Goal: Information Seeking & Learning: Learn about a topic

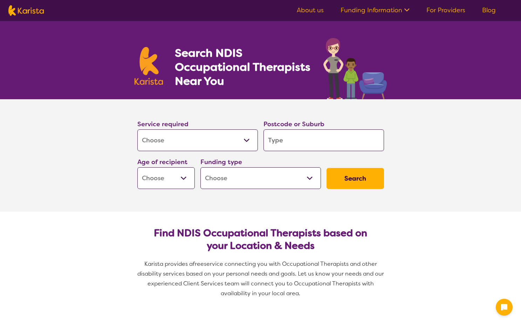
select select "[MEDICAL_DATA]"
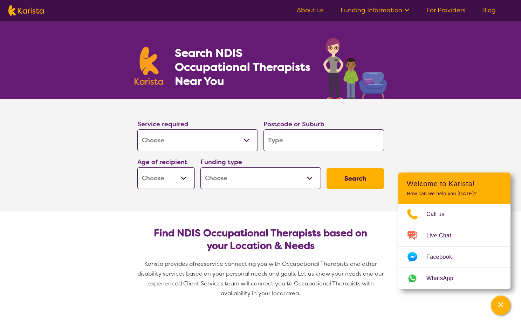
click at [279, 136] on input "search" at bounding box center [323, 140] width 121 height 22
type input "4"
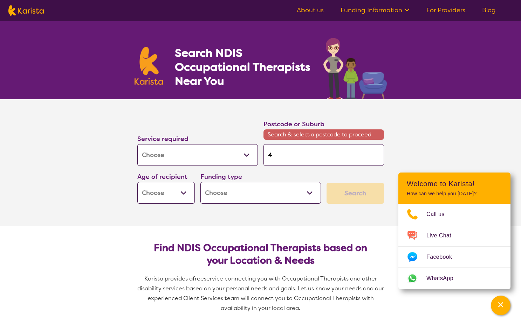
type input "40"
type input "402"
type input "4020"
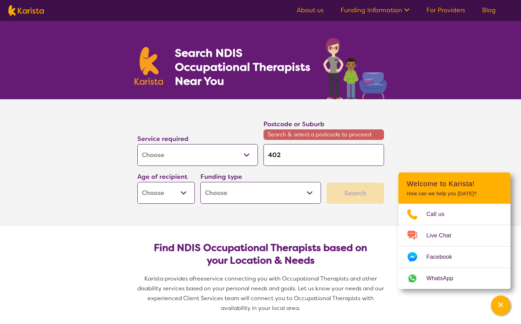
type input "4020"
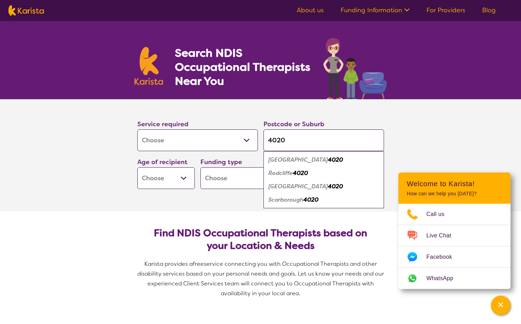
type input "4020"
click at [279, 201] on em "Scarborough" at bounding box center [285, 199] width 35 height 7
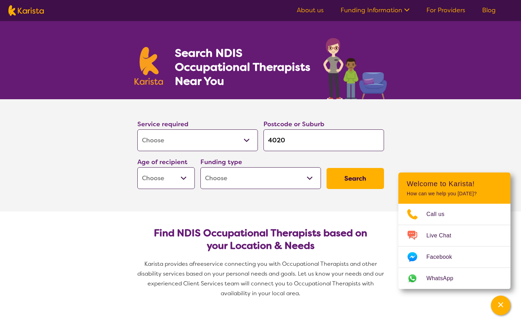
click at [158, 178] on select "Early Childhood - 0 to 9 Child - 10 to 11 Adolescent - 12 to 17 Adult - 18 to 6…" at bounding box center [165, 178] width 57 height 22
select select "AD"
click at [137, 167] on select "Early Childhood - 0 to 9 Child - 10 to 11 Adolescent - 12 to 17 Adult - 18 to 6…" at bounding box center [165, 178] width 57 height 22
select select "AD"
click at [222, 179] on select "Home Care Package (HCP) National Disability Insurance Scheme (NDIS) I don't know" at bounding box center [260, 178] width 121 height 22
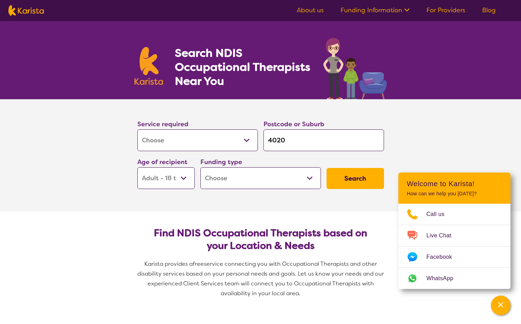
select select "NDIS"
click at [200, 167] on select "Home Care Package (HCP) National Disability Insurance Scheme (NDIS) I don't know" at bounding box center [260, 178] width 121 height 22
select select "NDIS"
click at [353, 185] on button "Search" at bounding box center [355, 178] width 57 height 21
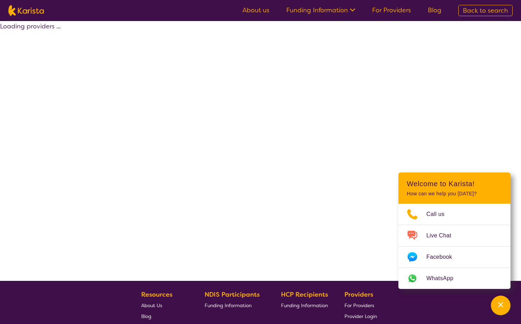
select select "by_score"
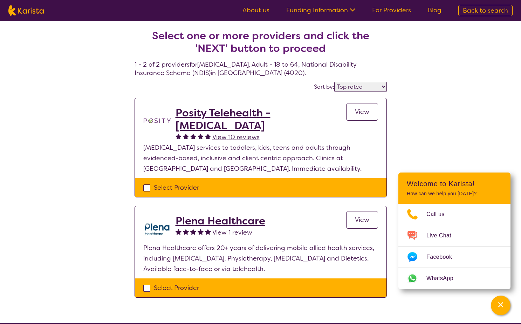
select select "[MEDICAL_DATA]"
select select "AD"
select select "NDIS"
select select "[MEDICAL_DATA]"
select select "AD"
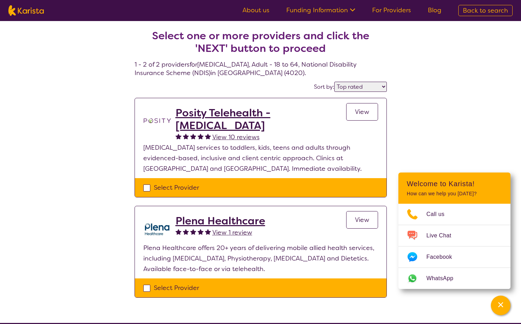
select select "NDIS"
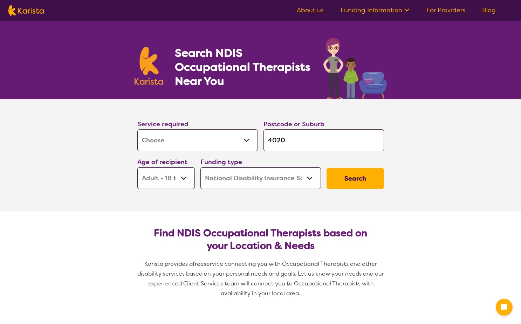
select select "[MEDICAL_DATA]"
select select "AD"
select select "NDIS"
select select "[MEDICAL_DATA]"
select select "AD"
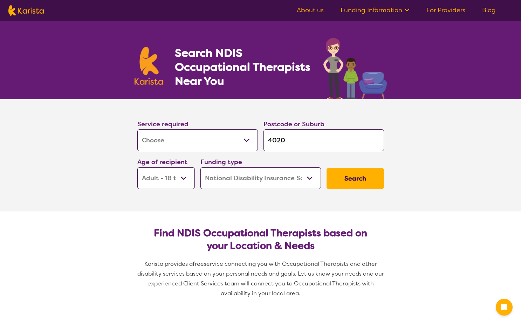
select select "NDIS"
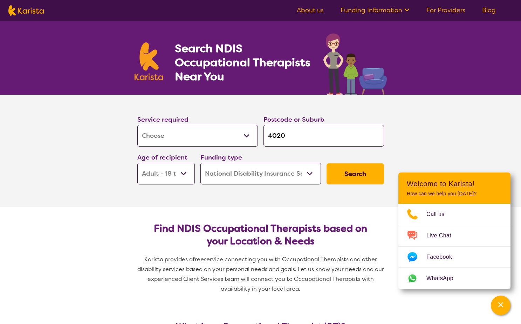
scroll to position [105, 0]
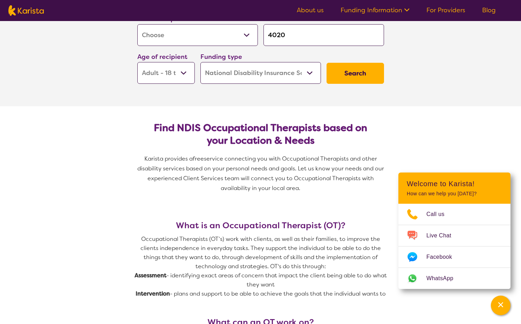
click at [344, 76] on button "Search" at bounding box center [355, 73] width 57 height 21
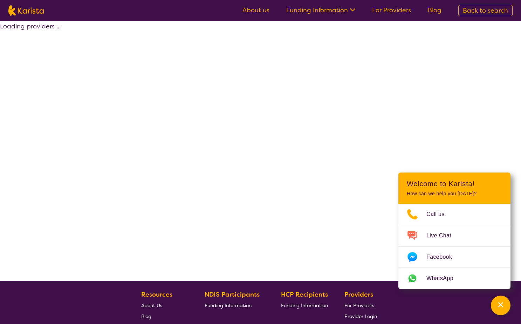
select select "by_score"
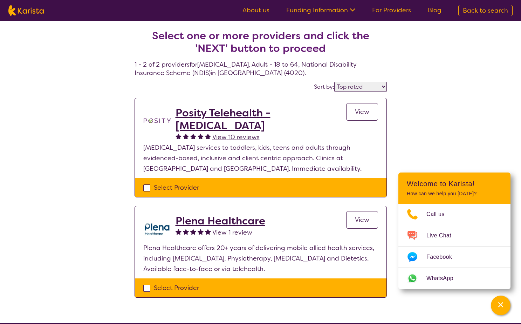
click at [246, 113] on h2 "Posity Telehealth - [MEDICAL_DATA]" at bounding box center [261, 119] width 171 height 25
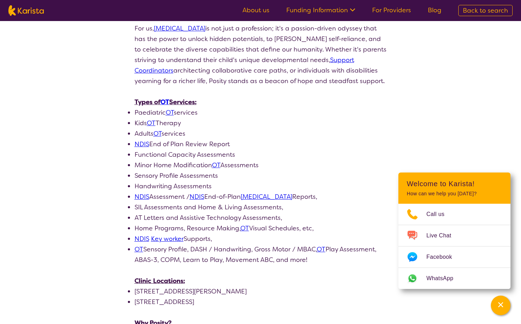
scroll to position [350, 0]
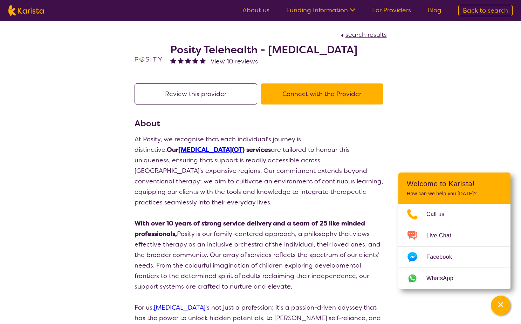
select select "by_score"
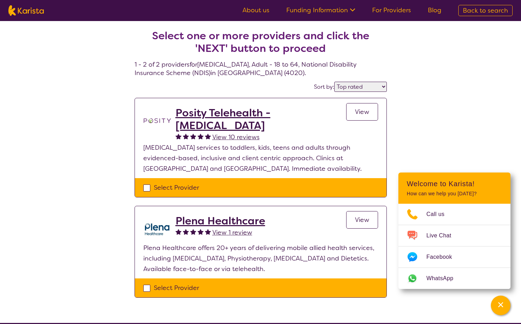
select select "[MEDICAL_DATA]"
select select "AD"
select select "NDIS"
select select "[MEDICAL_DATA]"
select select "AD"
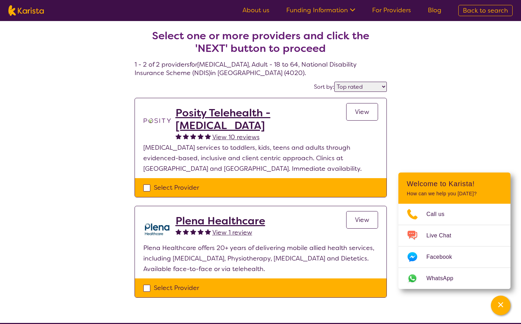
select select "NDIS"
